Goal: Find specific page/section: Find specific page/section

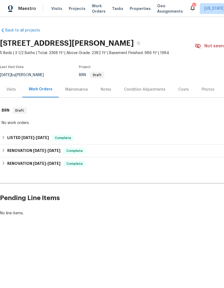
click at [73, 11] on span "Projects" at bounding box center [77, 8] width 17 height 5
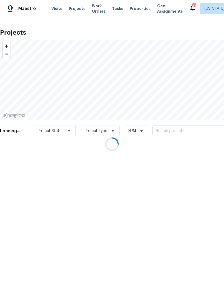
click at [184, 131] on div at bounding box center [112, 144] width 224 height 288
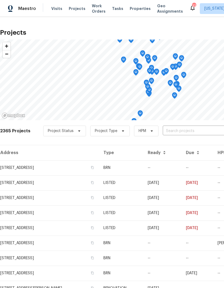
click at [188, 132] on input "text" at bounding box center [194, 131] width 62 height 8
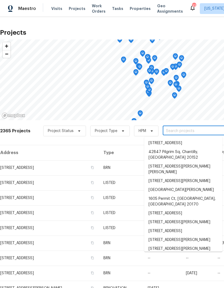
click at [181, 127] on input "text" at bounding box center [194, 131] width 62 height 8
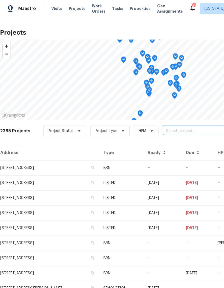
paste input "[STREET_ADDRESS]"
type input "[STREET_ADDRESS]"
click at [187, 144] on li "[STREET_ADDRESS]" at bounding box center [183, 143] width 78 height 9
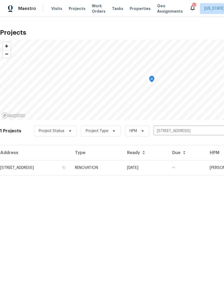
click at [25, 162] on td "[STREET_ADDRESS]" at bounding box center [35, 167] width 71 height 15
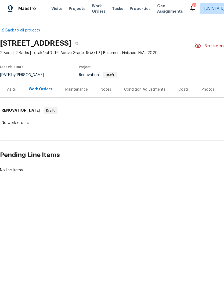
click at [105, 91] on div "Notes" at bounding box center [106, 89] width 10 height 5
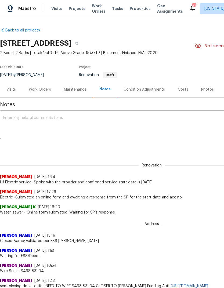
click at [153, 87] on div "Condition Adjustments" at bounding box center [144, 89] width 41 height 5
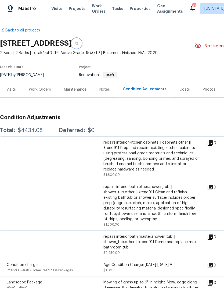
click at [82, 38] on button "button" at bounding box center [77, 43] width 10 height 10
